Goal: Information Seeking & Learning: Learn about a topic

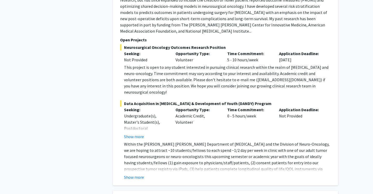
scroll to position [456, 0]
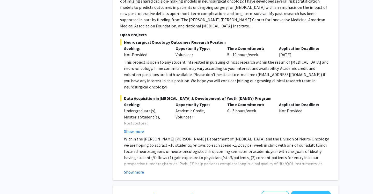
click at [137, 169] on button "Show more" at bounding box center [134, 172] width 20 height 6
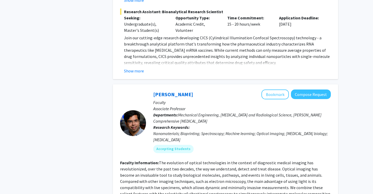
scroll to position [856, 0]
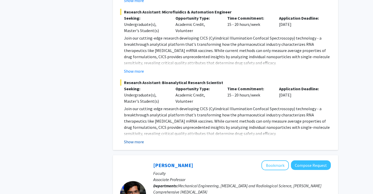
click at [136, 139] on button "Show more" at bounding box center [134, 142] width 20 height 6
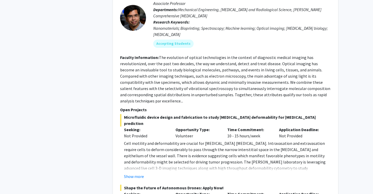
scroll to position [1282, 0]
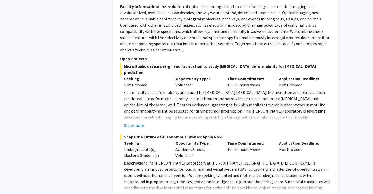
click at [138, 193] on button "Show more" at bounding box center [134, 196] width 20 height 6
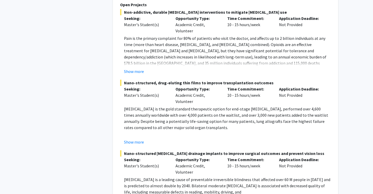
scroll to position [1754, 0]
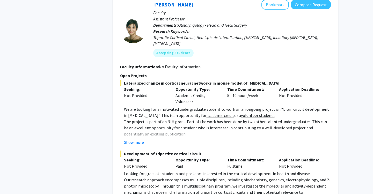
scroll to position [2062, 0]
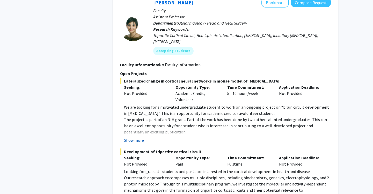
click at [138, 137] on button "Show more" at bounding box center [134, 140] width 20 height 6
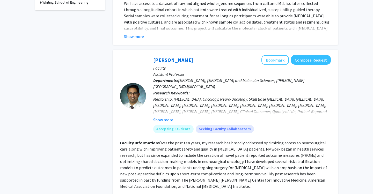
scroll to position [0, 0]
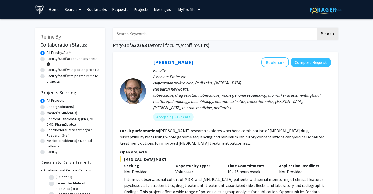
click at [132, 36] on input "Search Keywords" at bounding box center [214, 34] width 203 height 12
type input "genetics"
click at [316, 28] on button "Search" at bounding box center [326, 34] width 21 height 12
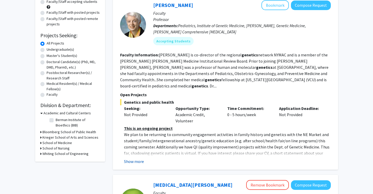
click at [143, 158] on button "Show more" at bounding box center [134, 161] width 20 height 6
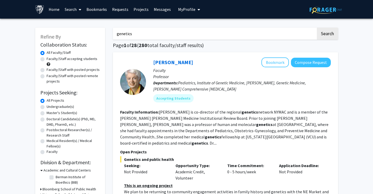
scroll to position [23, 0]
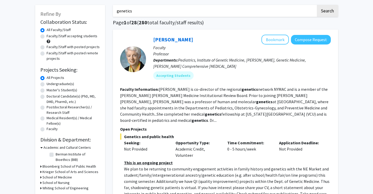
click at [59, 37] on label "Faculty/Staff accepting students" at bounding box center [72, 35] width 51 height 5
click at [50, 37] on input "Faculty/Staff accepting students" at bounding box center [48, 34] width 3 height 3
radio input "true"
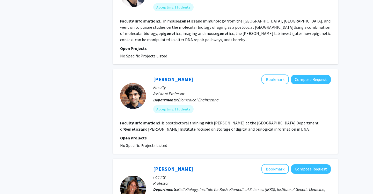
scroll to position [1018, 0]
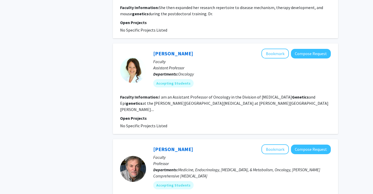
scroll to position [663, 0]
